Goal: Information Seeking & Learning: Learn about a topic

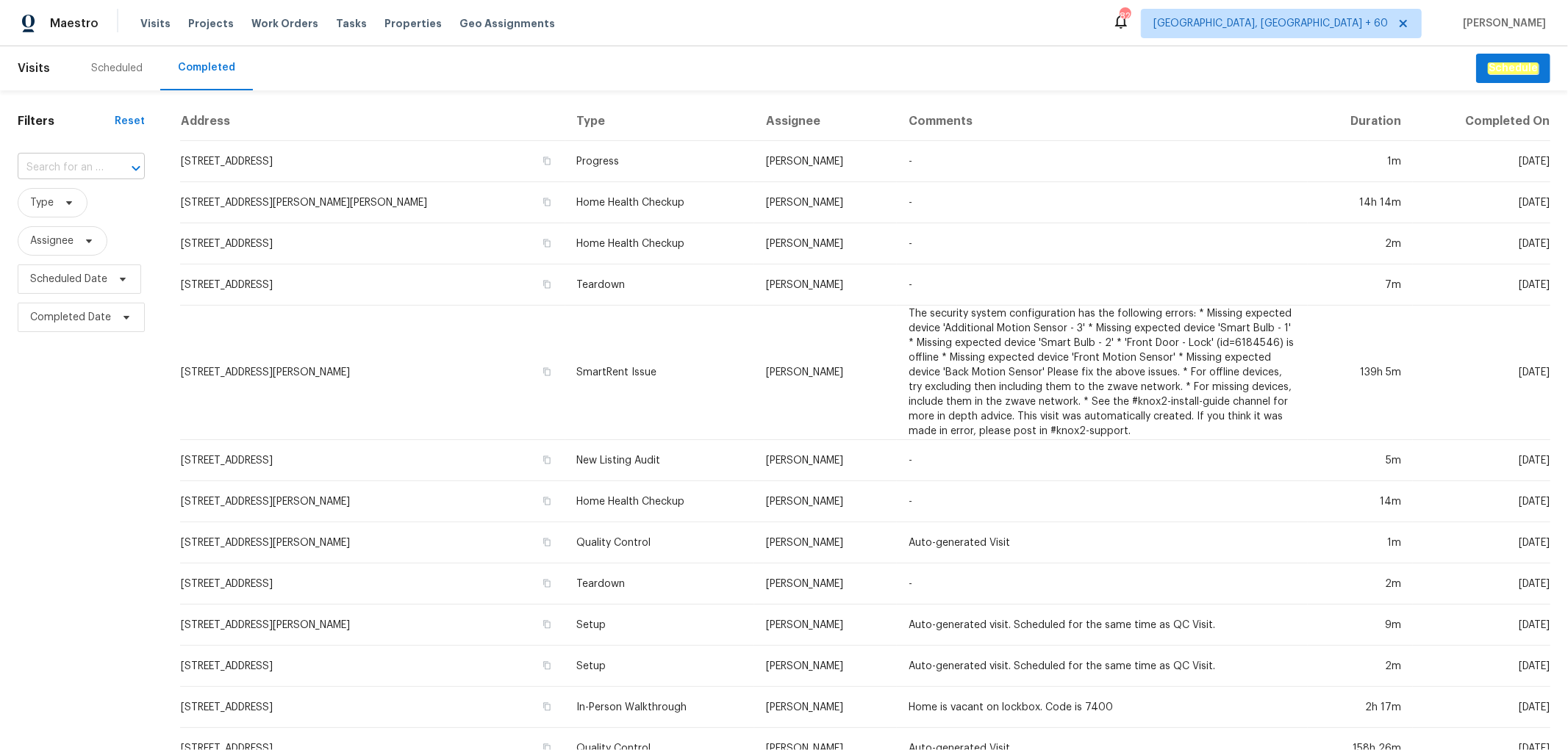
click at [70, 171] on input "text" at bounding box center [60, 167] width 86 height 22
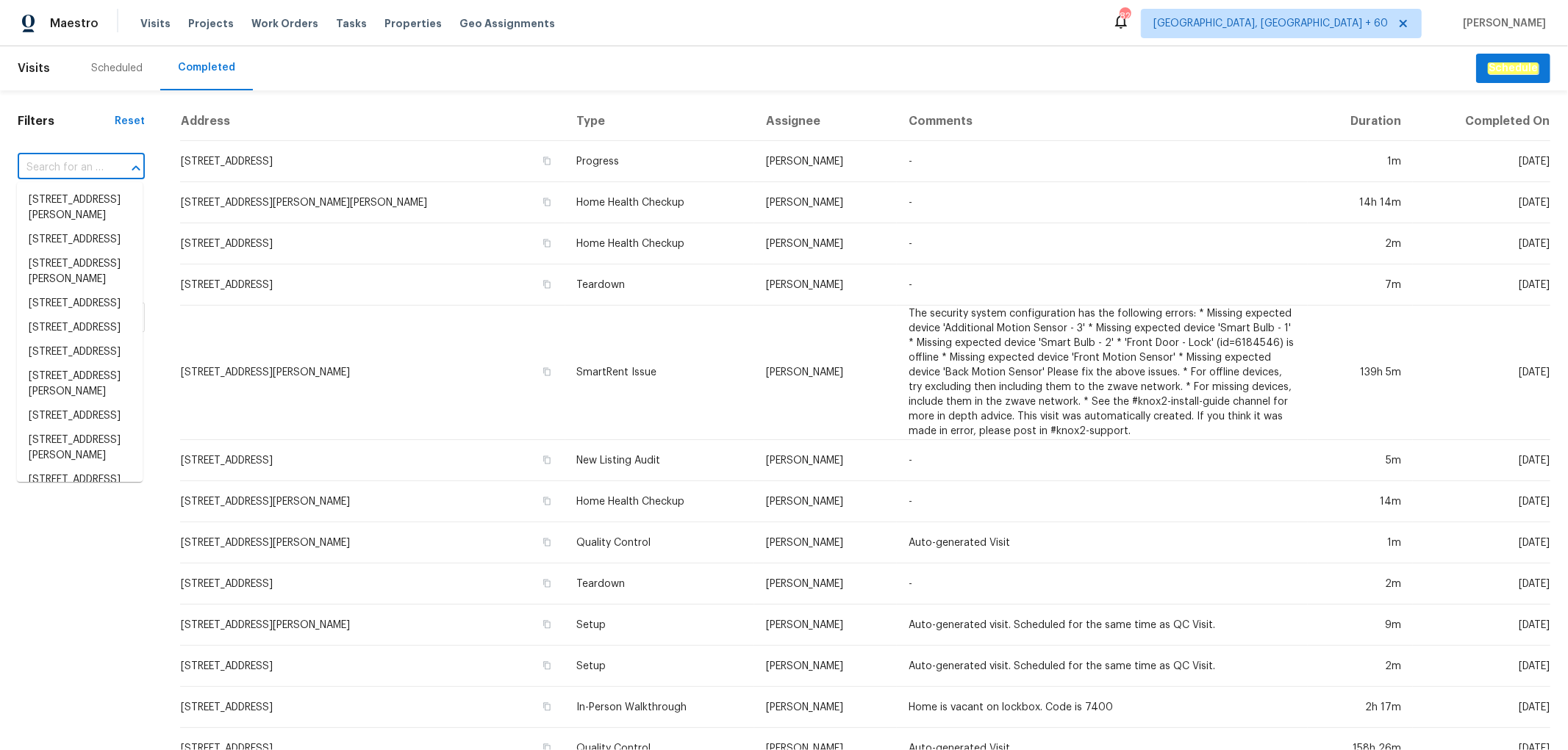
paste input "318 Kelly St SE, Atlanta, GA 30312"
type input "318 Kelly St SE, Atlanta, GA 30312"
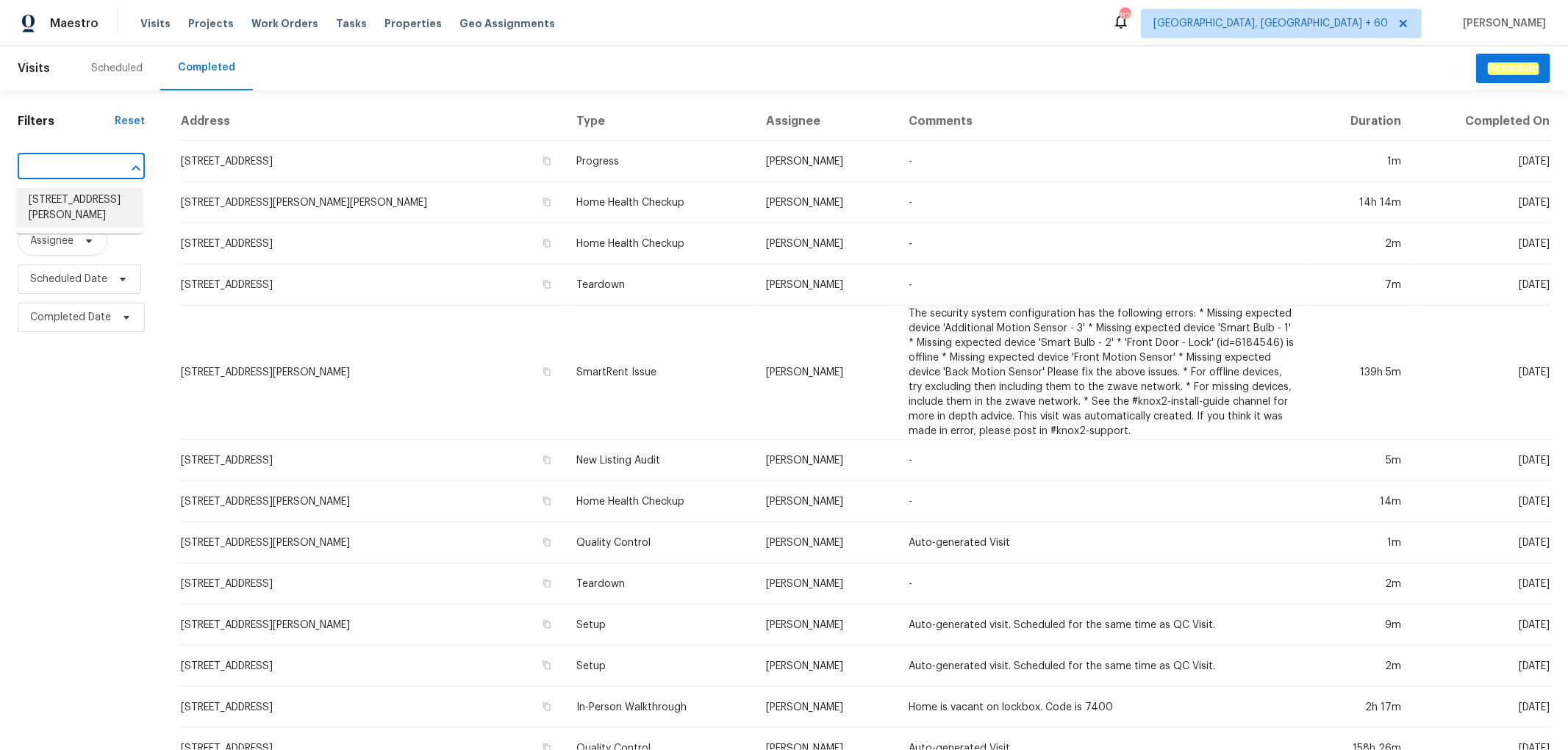
click at [76, 214] on li "318 Kelly St SE, Atlanta, GA 30312" at bounding box center [80, 208] width 126 height 40
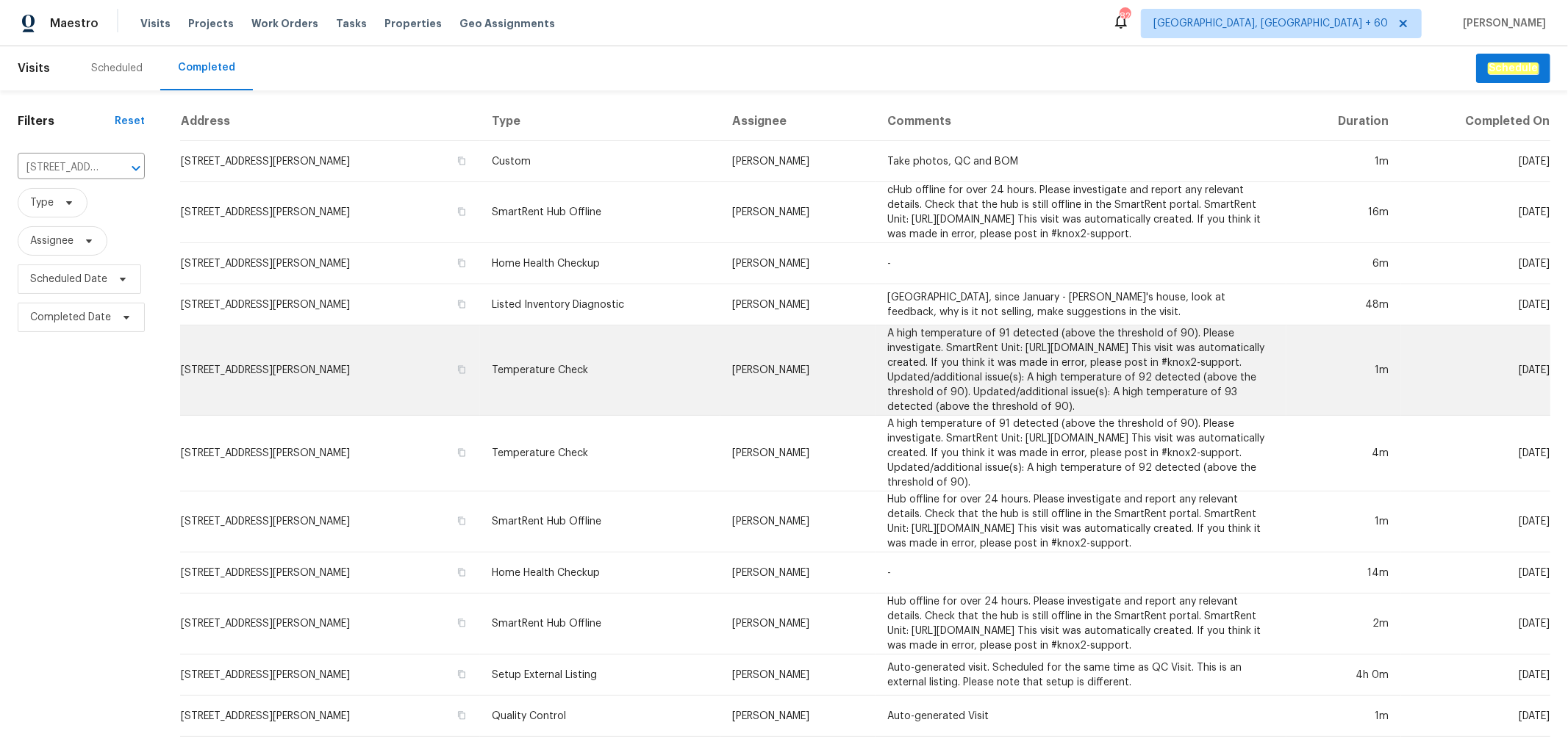
scroll to position [166, 0]
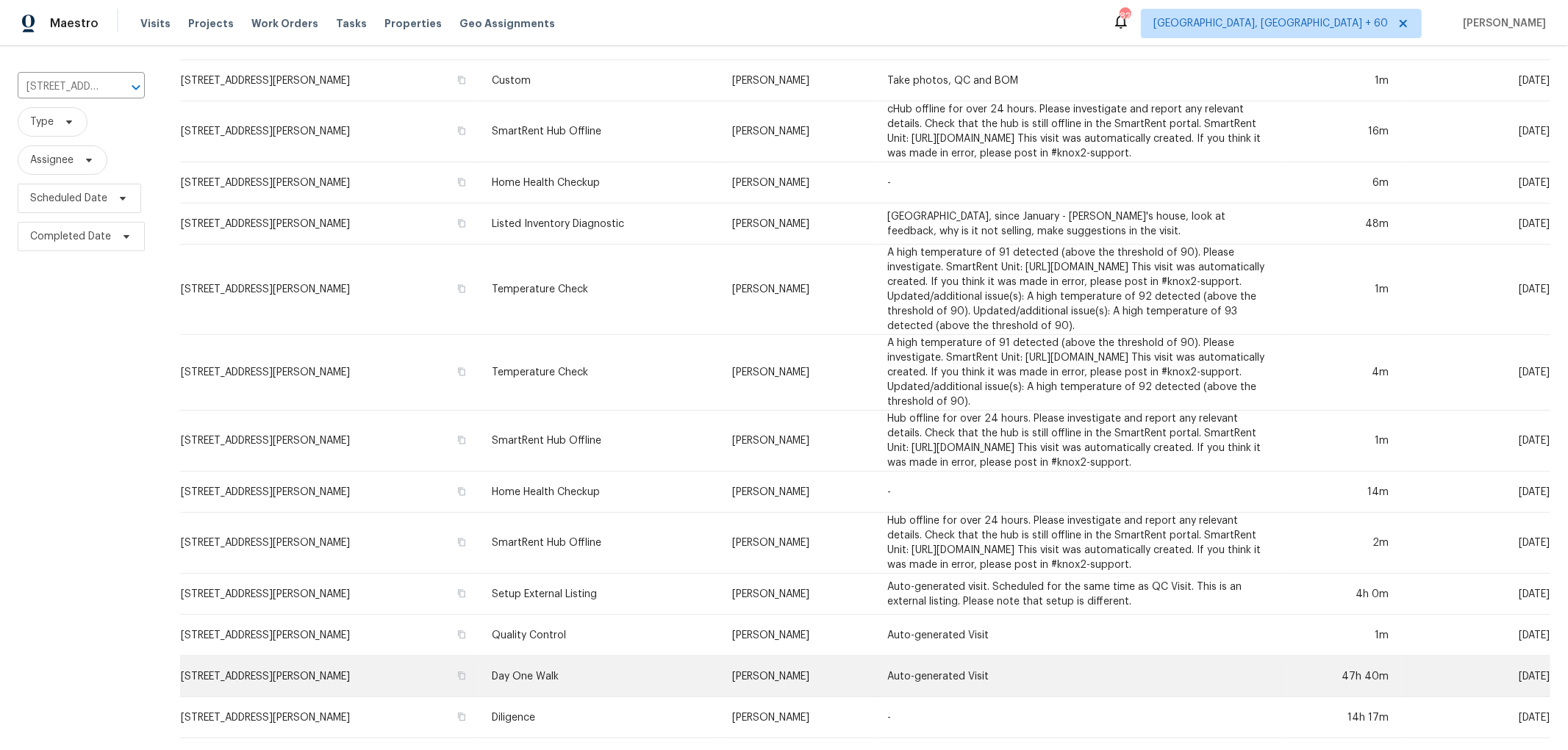
click at [545, 666] on td "Day One Walk" at bounding box center [600, 677] width 240 height 41
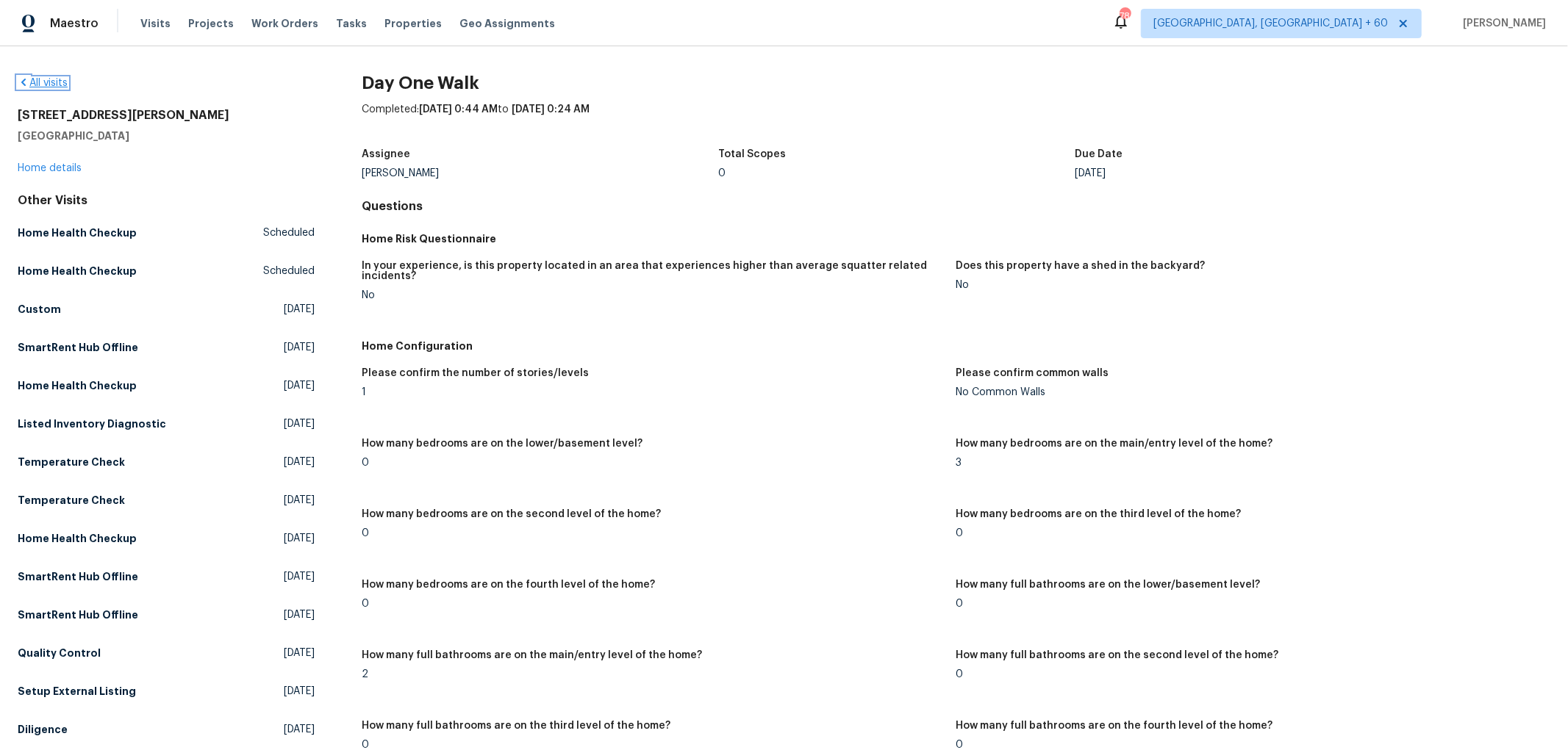
click at [55, 82] on link "All visits" at bounding box center [42, 83] width 50 height 10
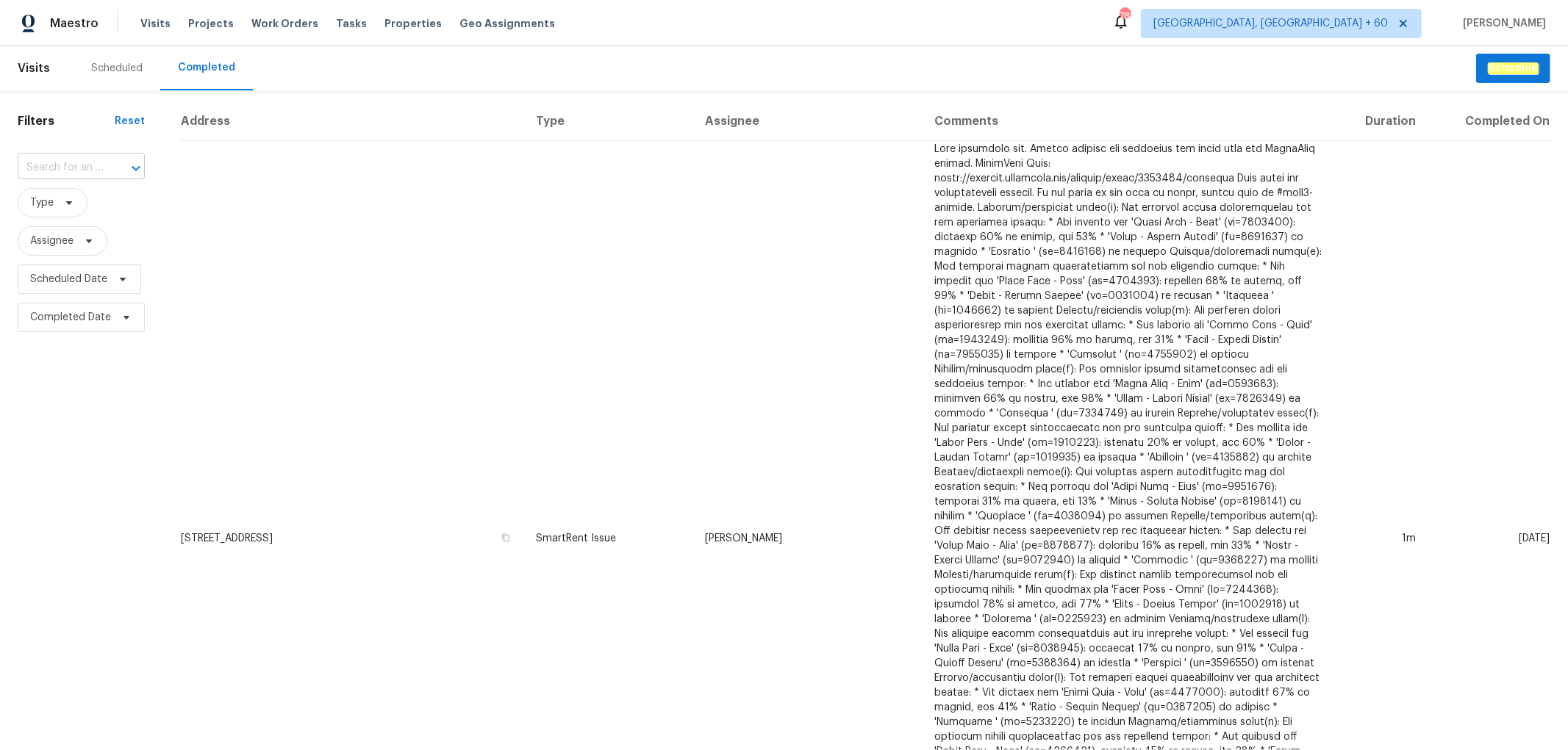
click at [61, 171] on input "text" at bounding box center [60, 167] width 86 height 22
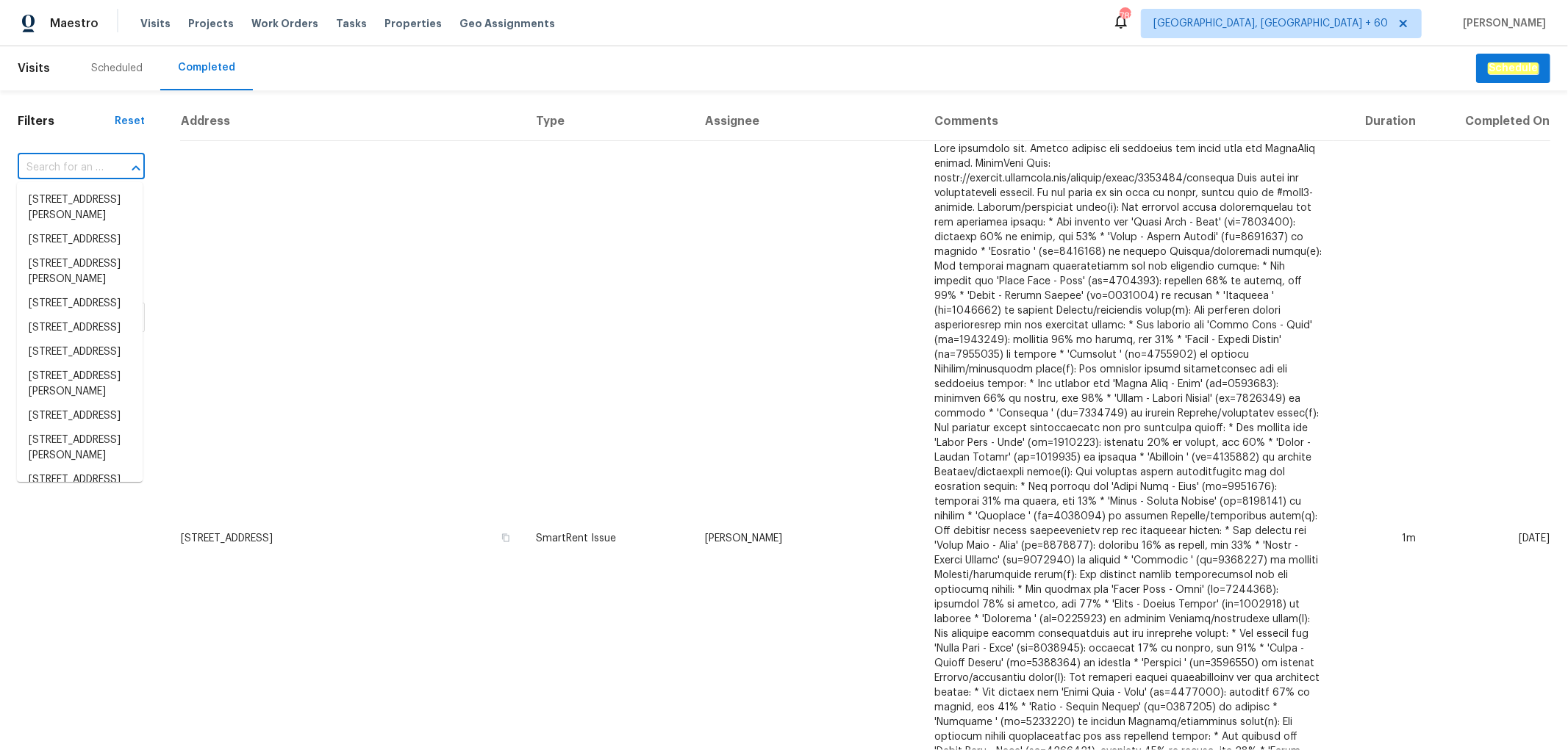
paste input "[STREET_ADDRESS]"
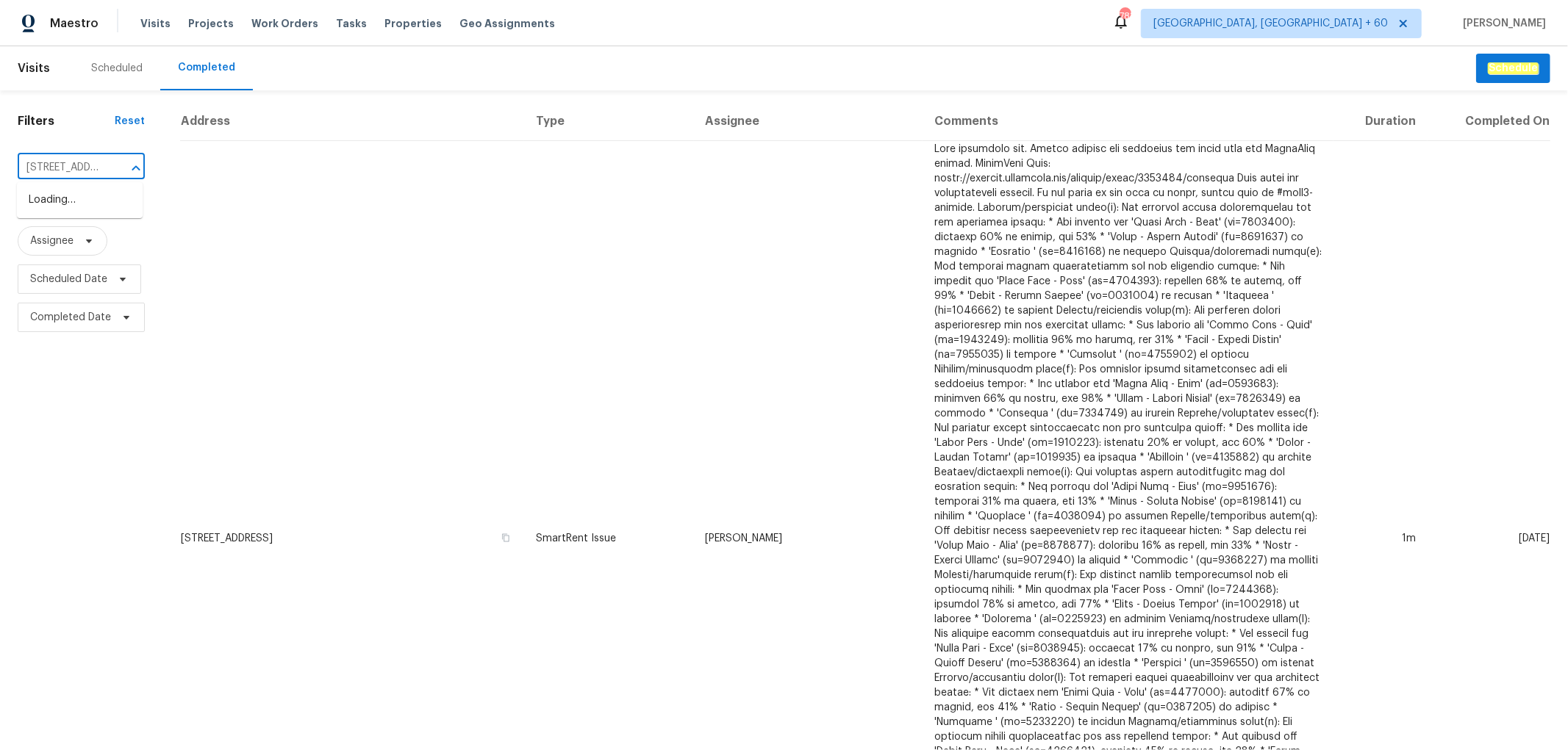
scroll to position [0, 72]
type input "[STREET_ADDRESS]"
click at [72, 210] on li "[STREET_ADDRESS]" at bounding box center [80, 200] width 126 height 24
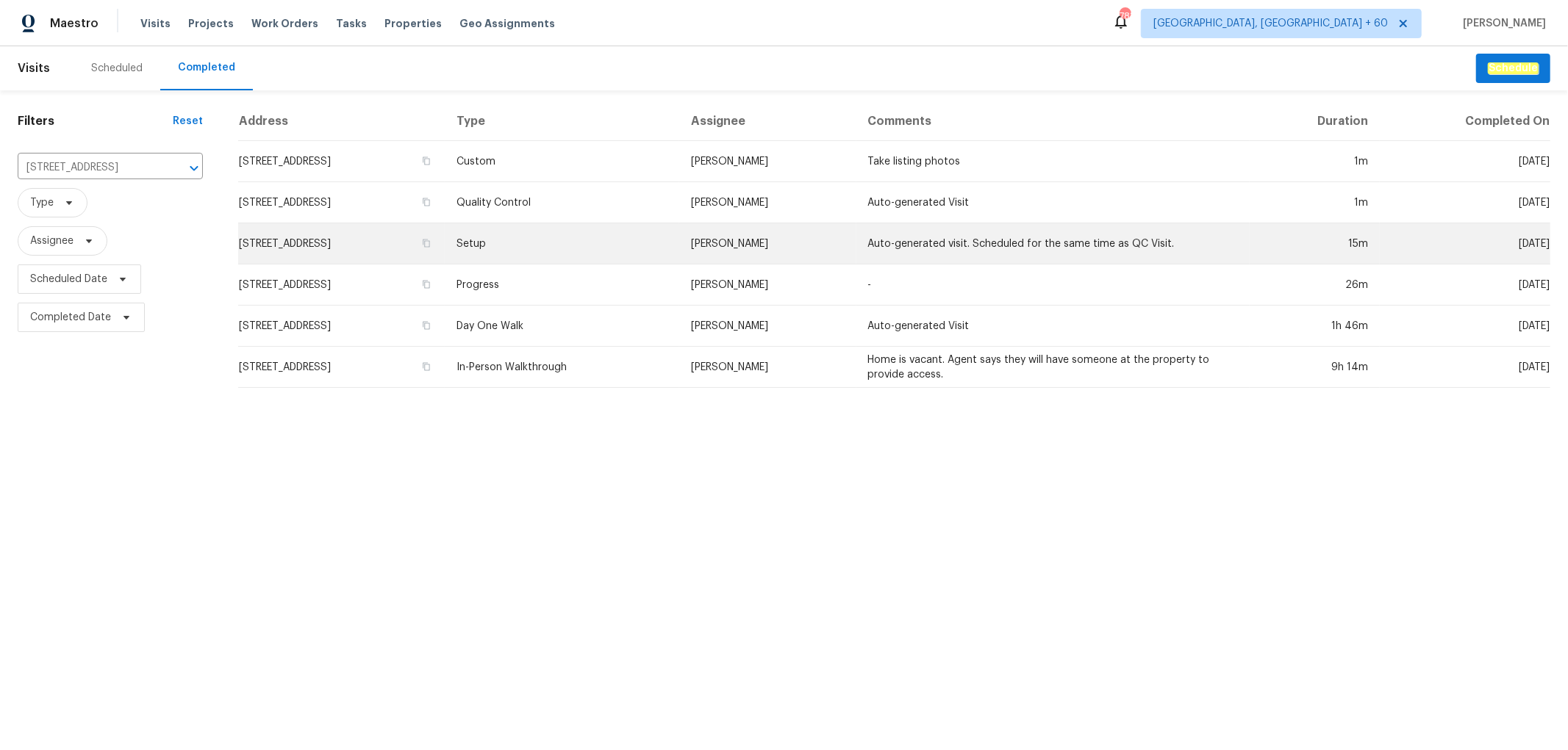
click at [445, 230] on td "[STREET_ADDRESS]" at bounding box center [341, 244] width 206 height 41
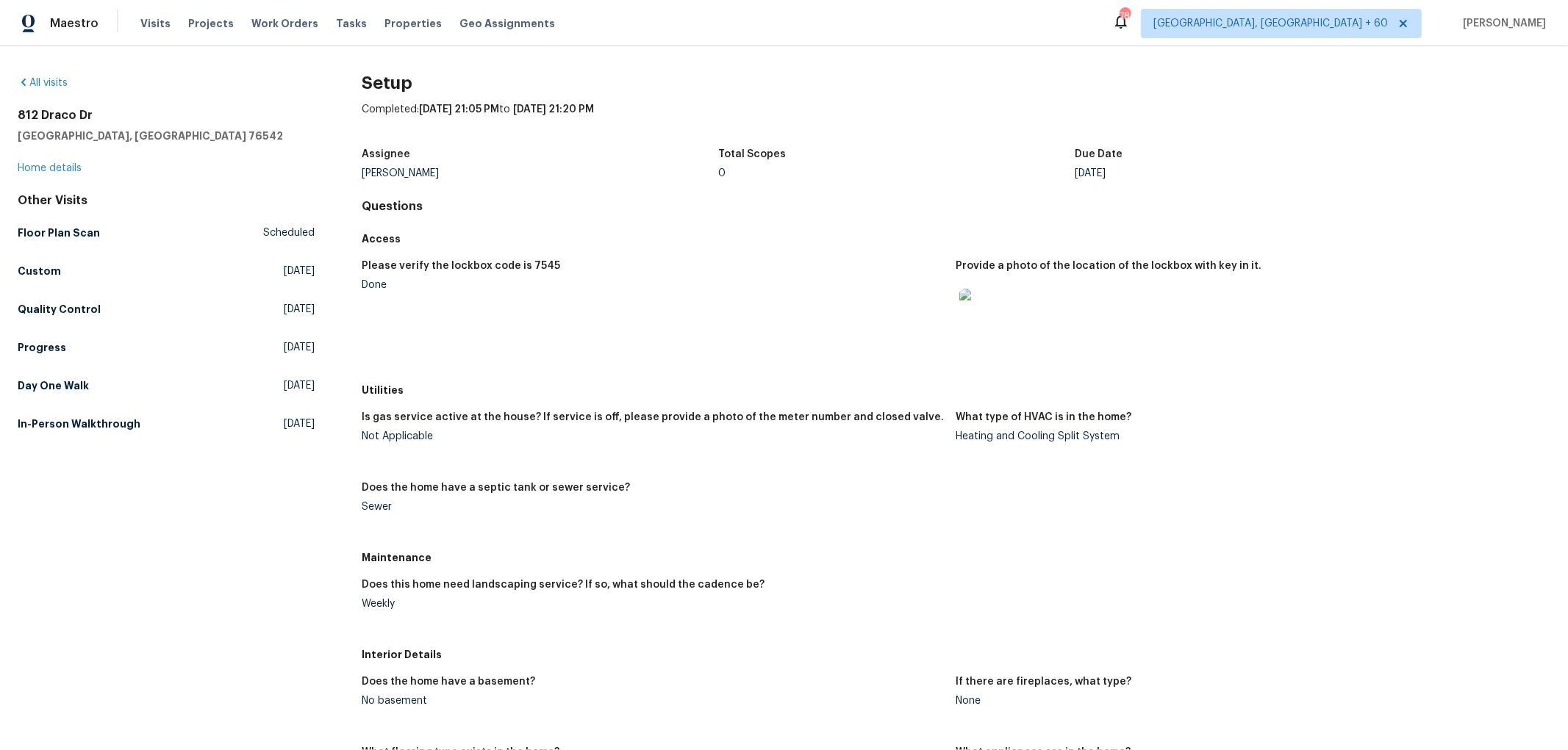
scroll to position [835, 0]
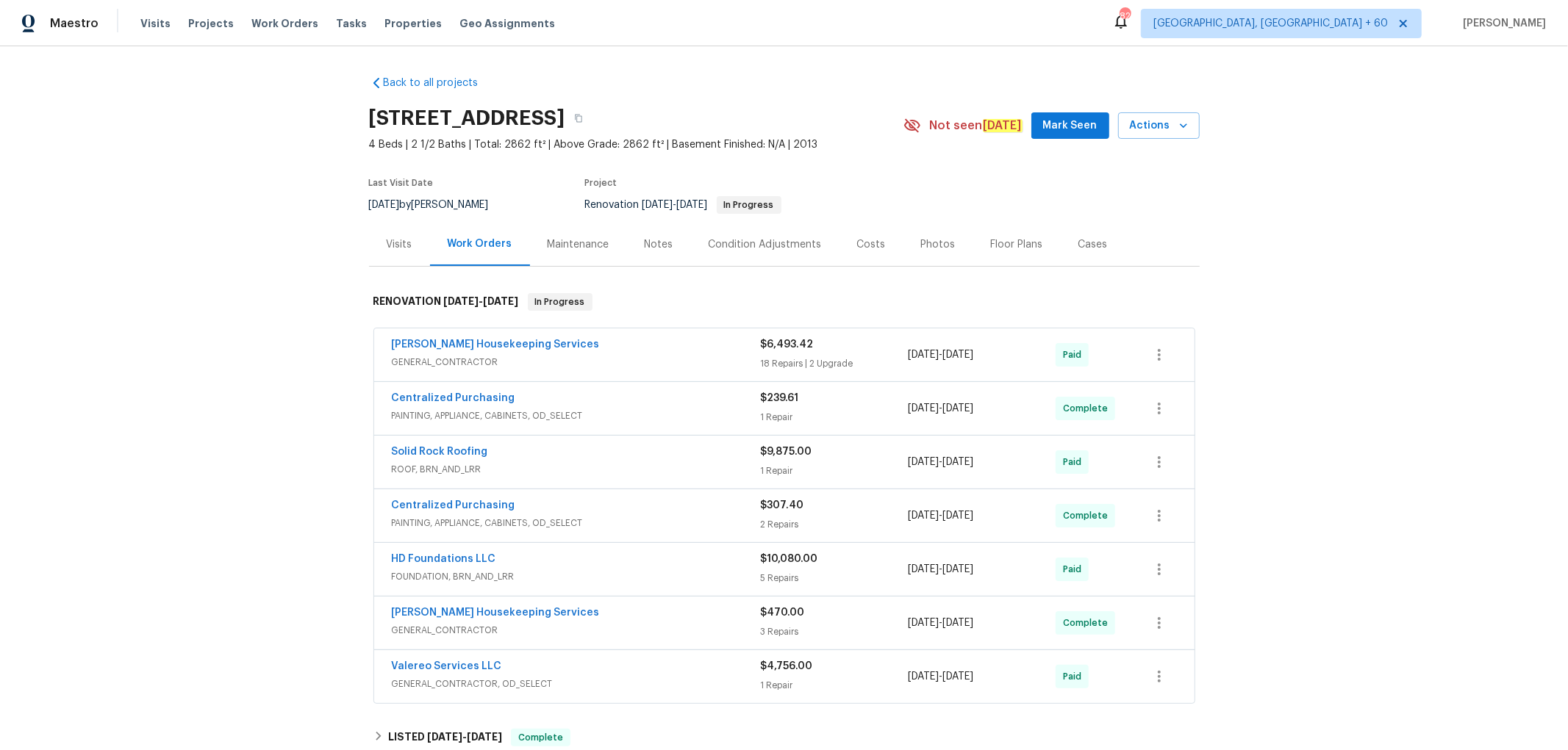
click at [975, 246] on div "Floor Plans" at bounding box center [1016, 244] width 87 height 43
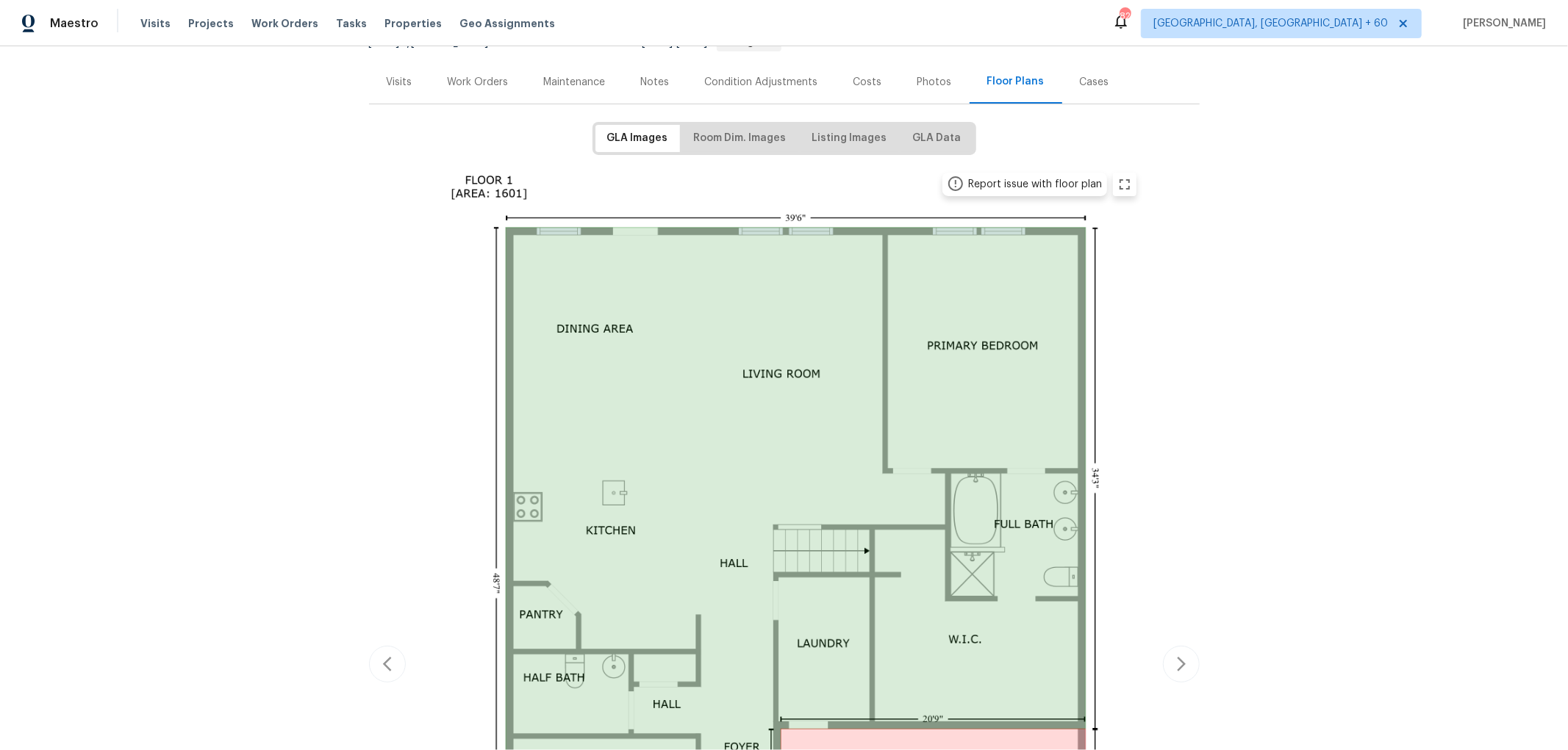
scroll to position [163, 0]
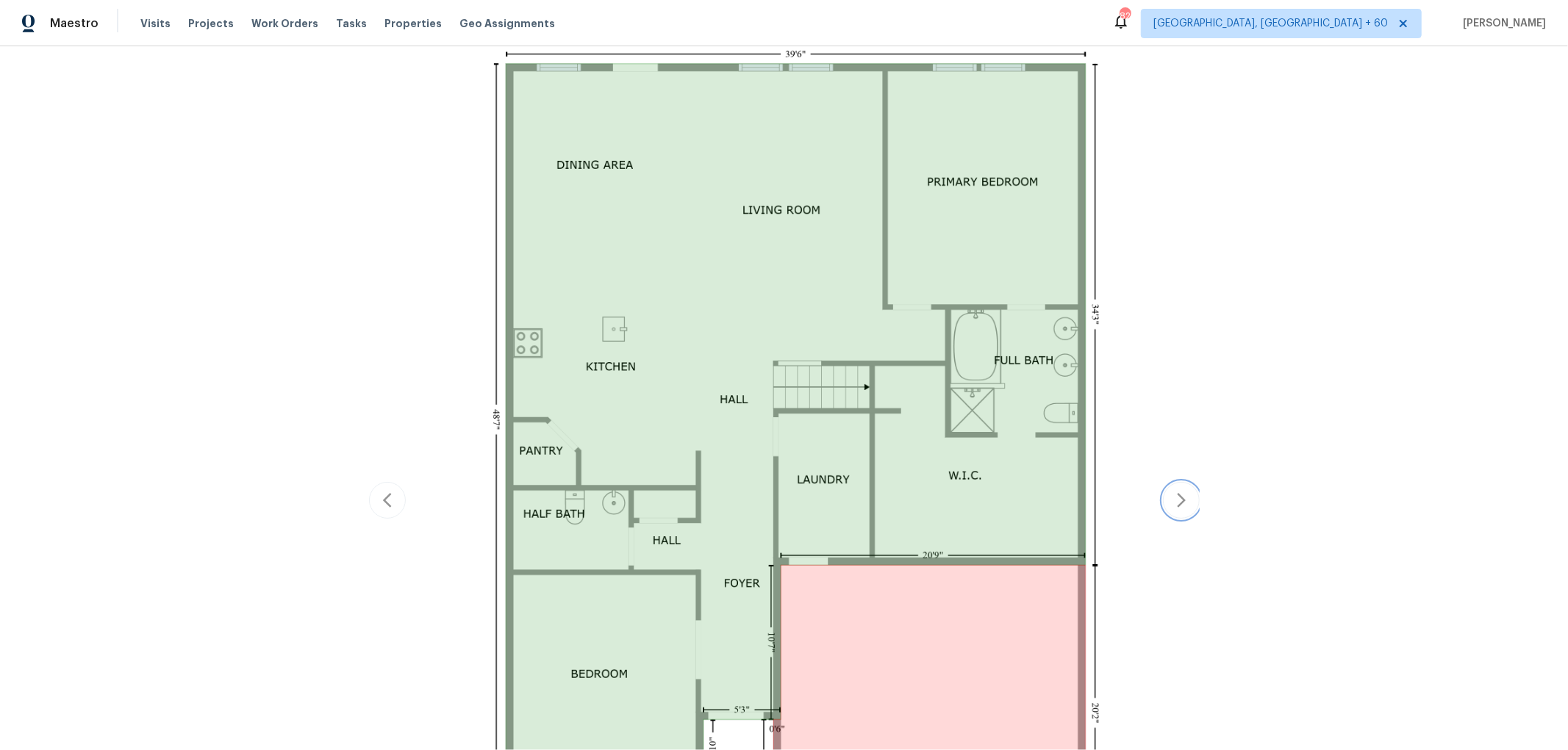
click at [1181, 507] on icon "button" at bounding box center [1181, 501] width 17 height 17
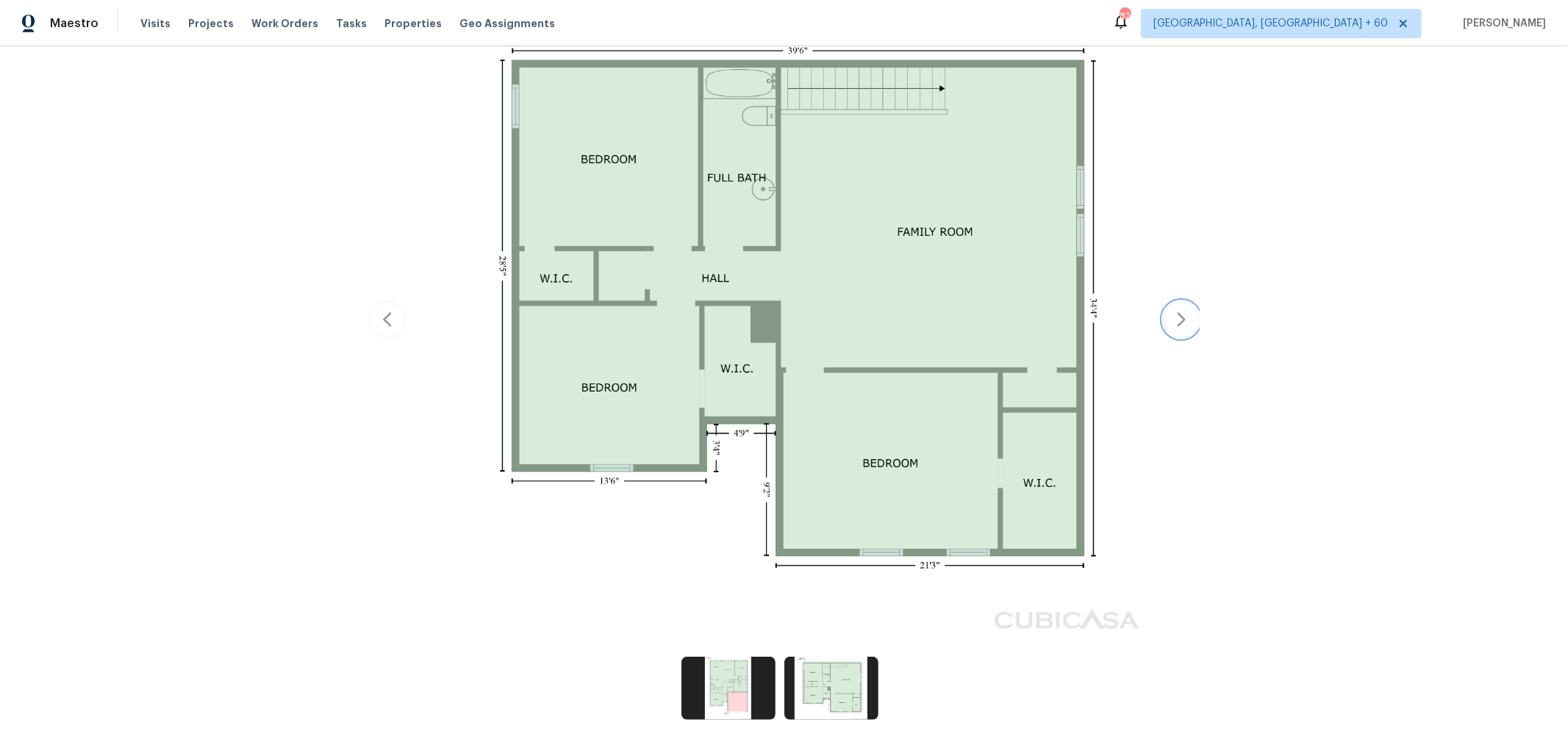
scroll to position [145, 0]
